Goal: Find specific page/section: Find specific page/section

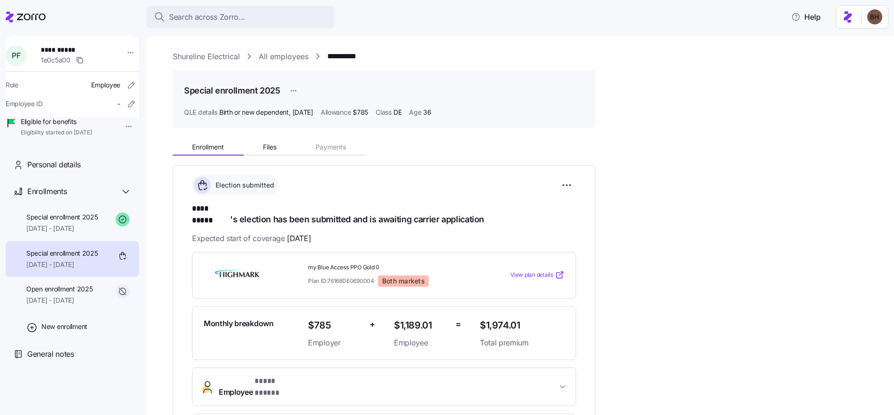
scroll to position [173, 0]
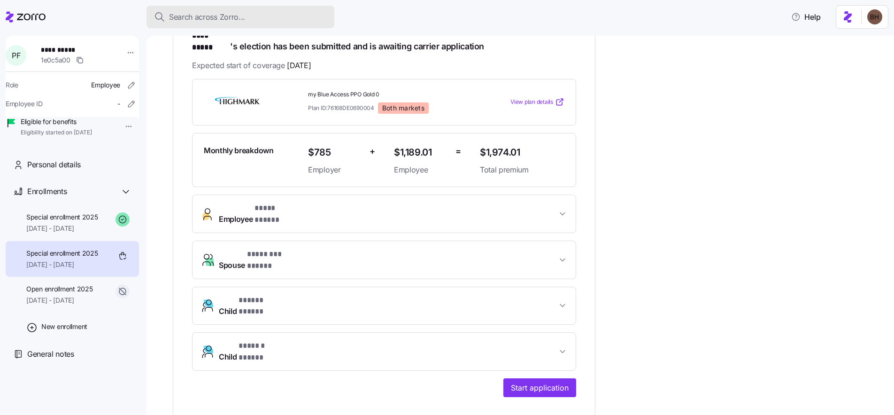
click at [220, 15] on span "Search across Zorro..." at bounding box center [207, 17] width 76 height 12
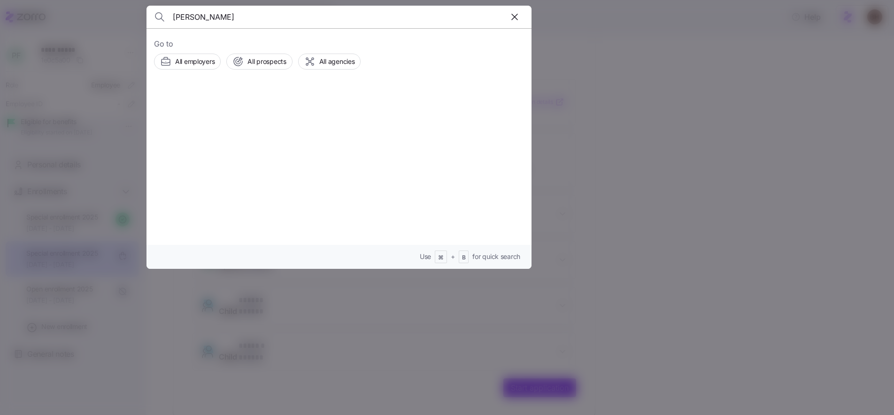
type input "[PERSON_NAME]"
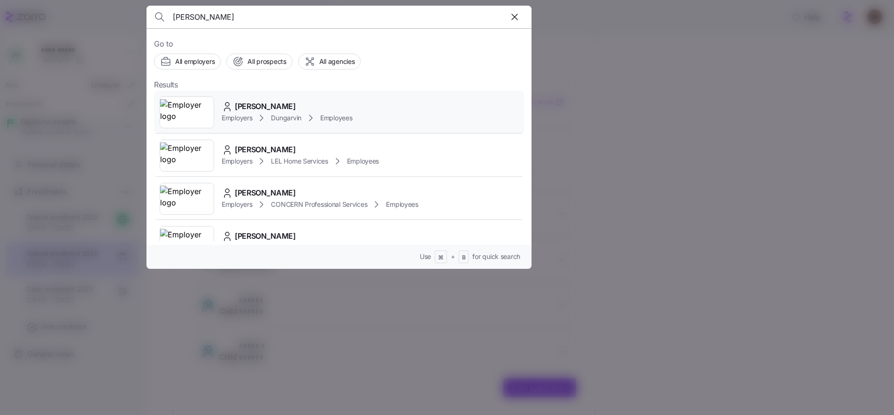
click at [251, 105] on span "[PERSON_NAME]" at bounding box center [265, 106] width 61 height 12
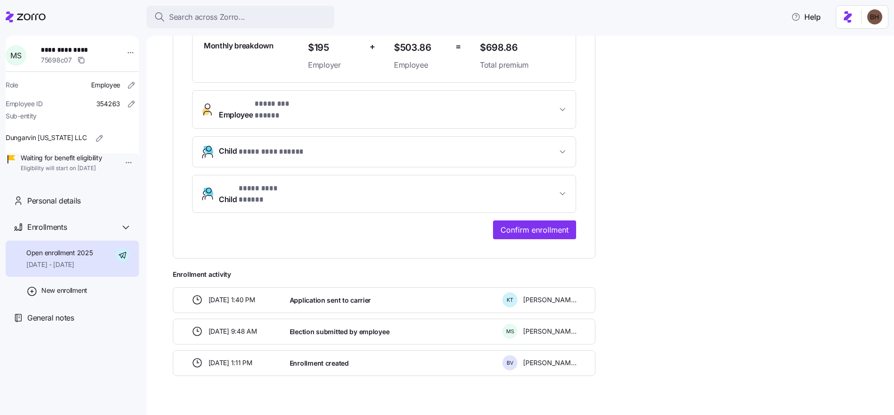
scroll to position [277, 0]
